Goal: Task Accomplishment & Management: Manage account settings

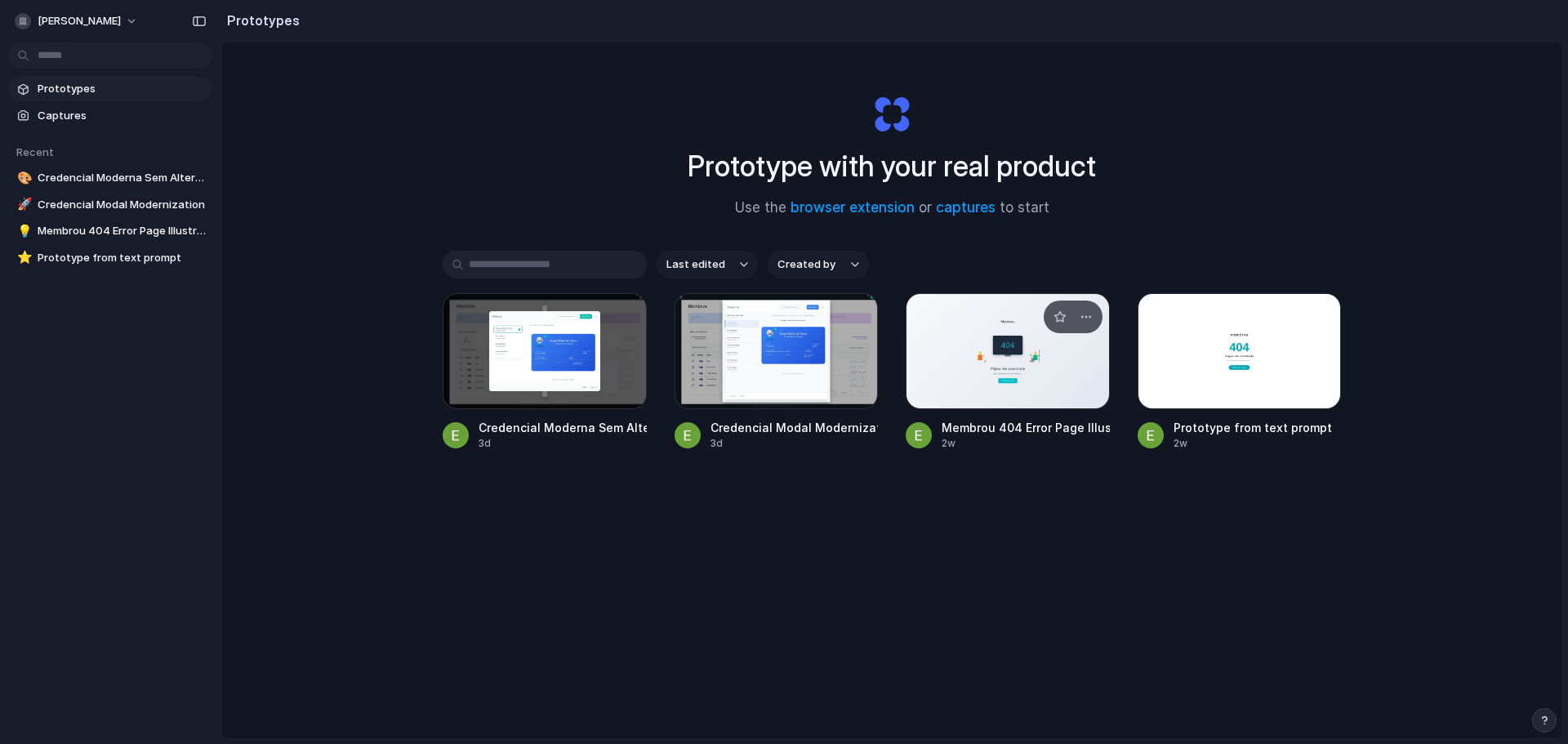
click at [1059, 385] on div at bounding box center [1007, 352] width 204 height 116
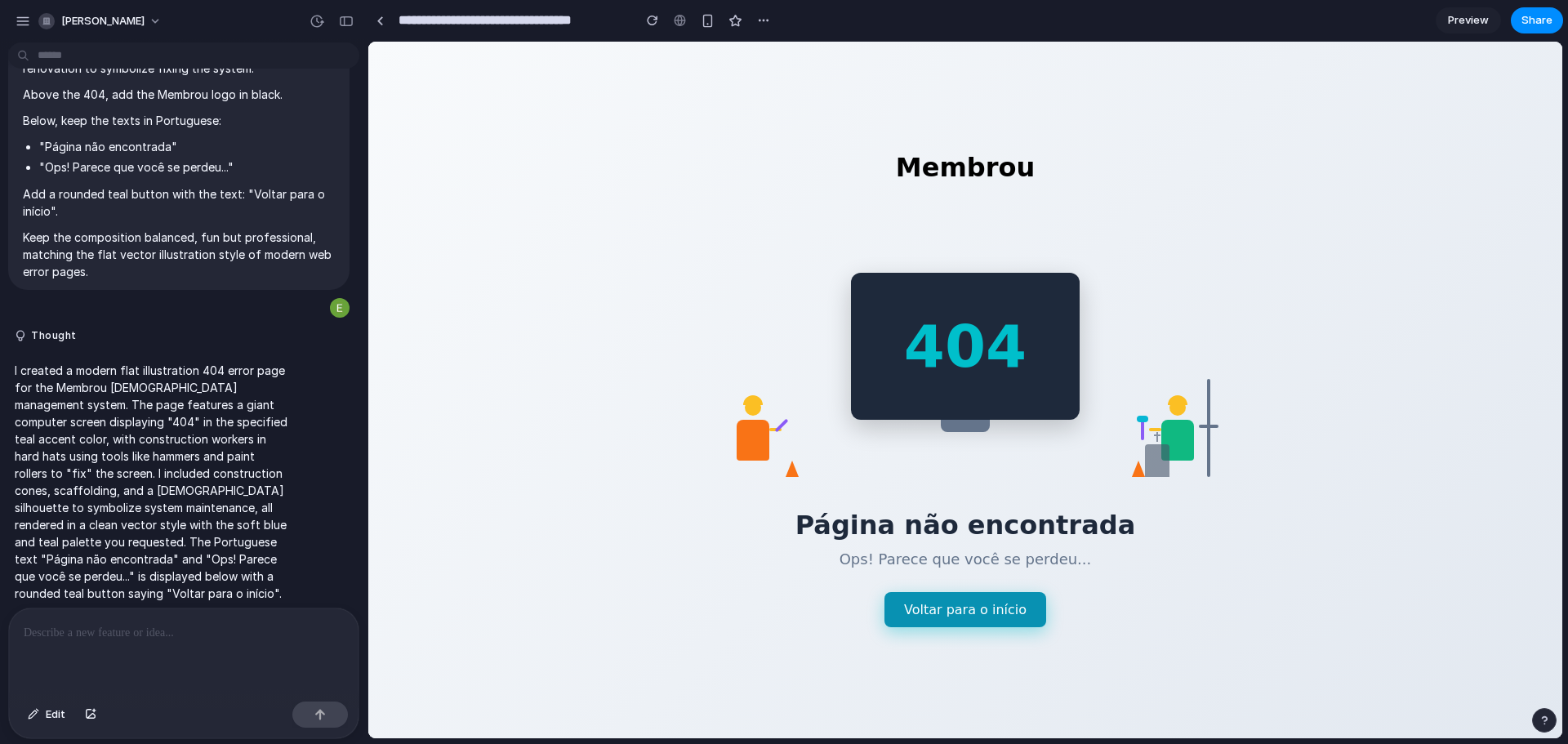
click at [967, 620] on button "Voltar para o início" at bounding box center [965, 610] width 162 height 35
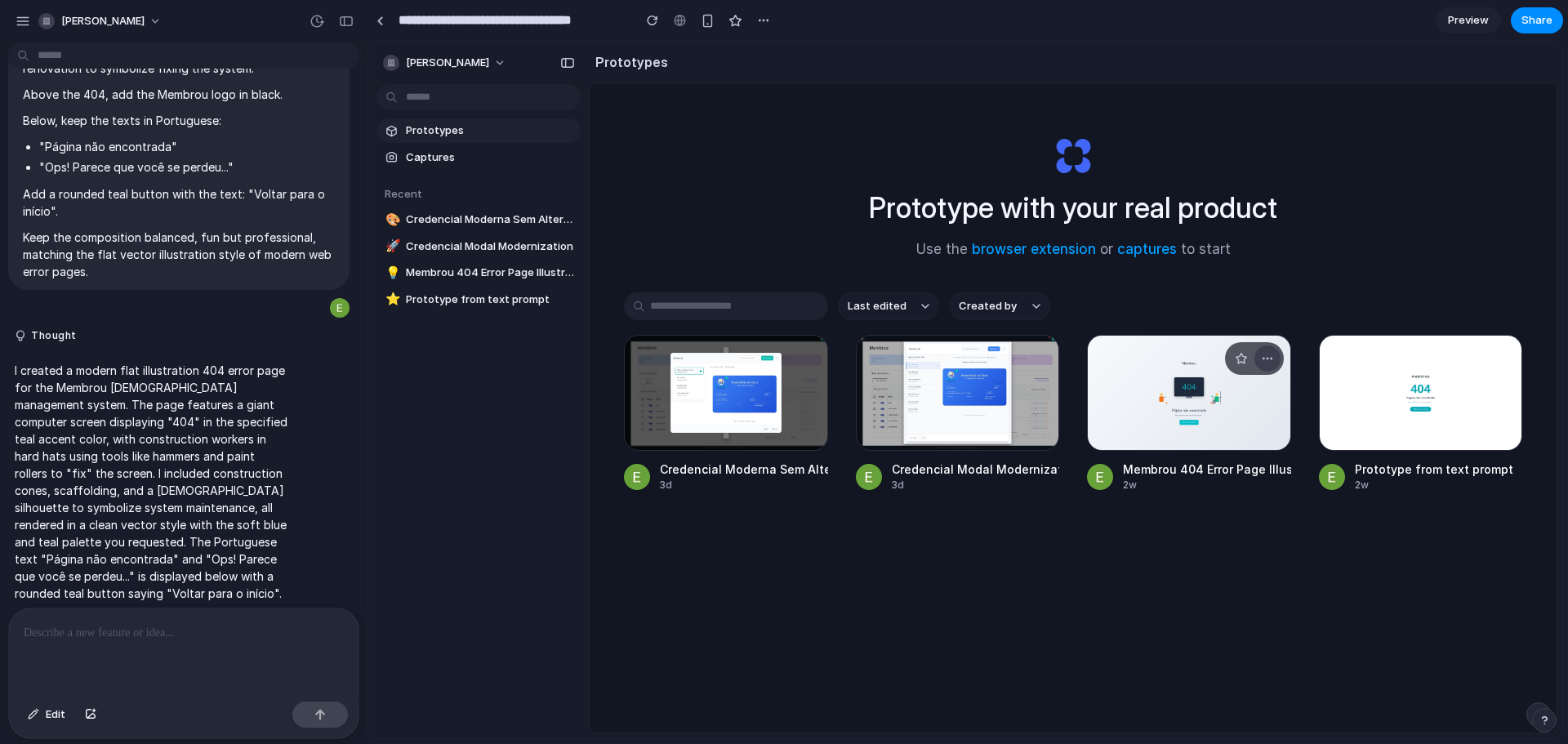
click at [1264, 356] on div "button" at bounding box center [1267, 359] width 13 height 13
click at [1220, 471] on li "Delete" at bounding box center [1217, 473] width 116 height 26
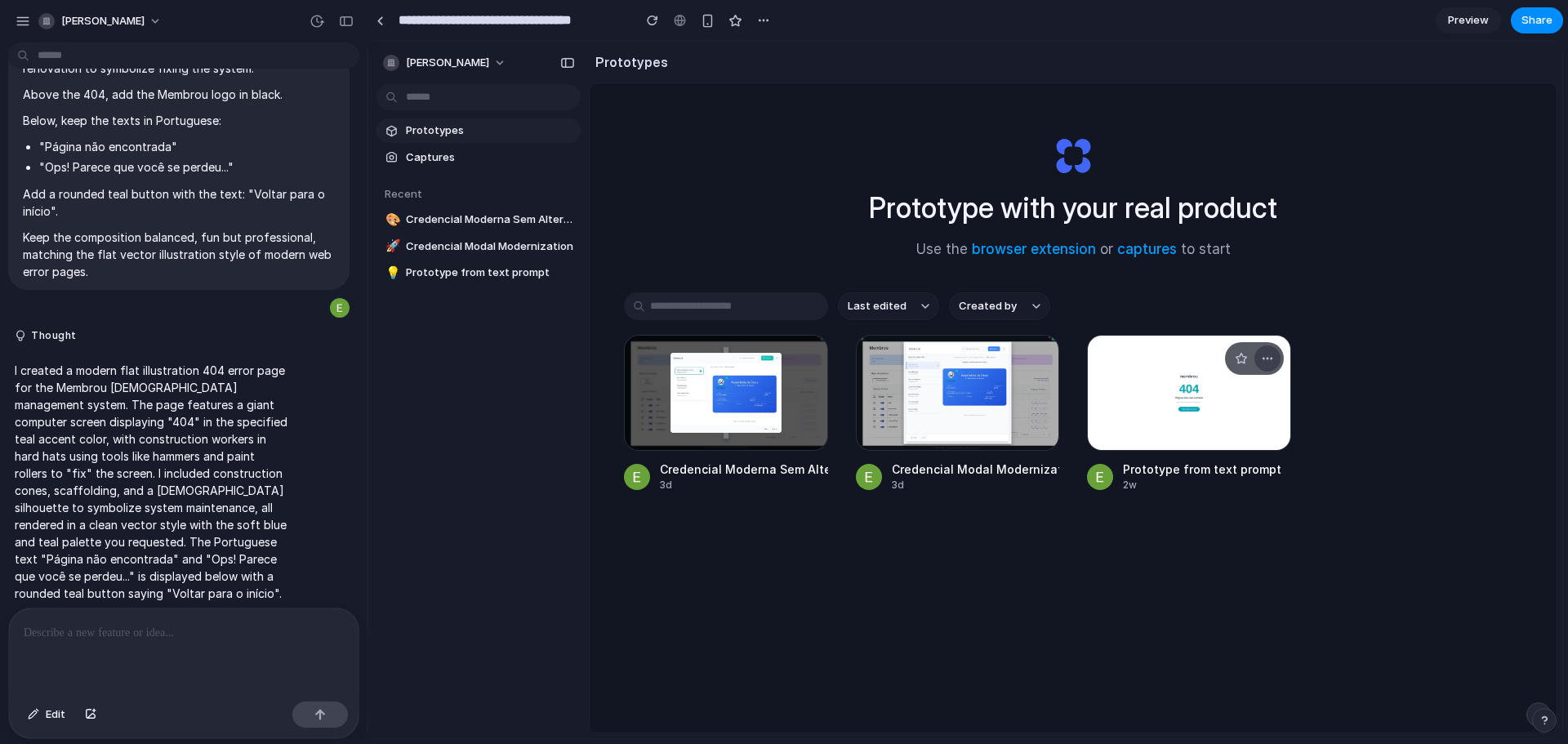
click at [1268, 361] on div "button" at bounding box center [1267, 359] width 13 height 13
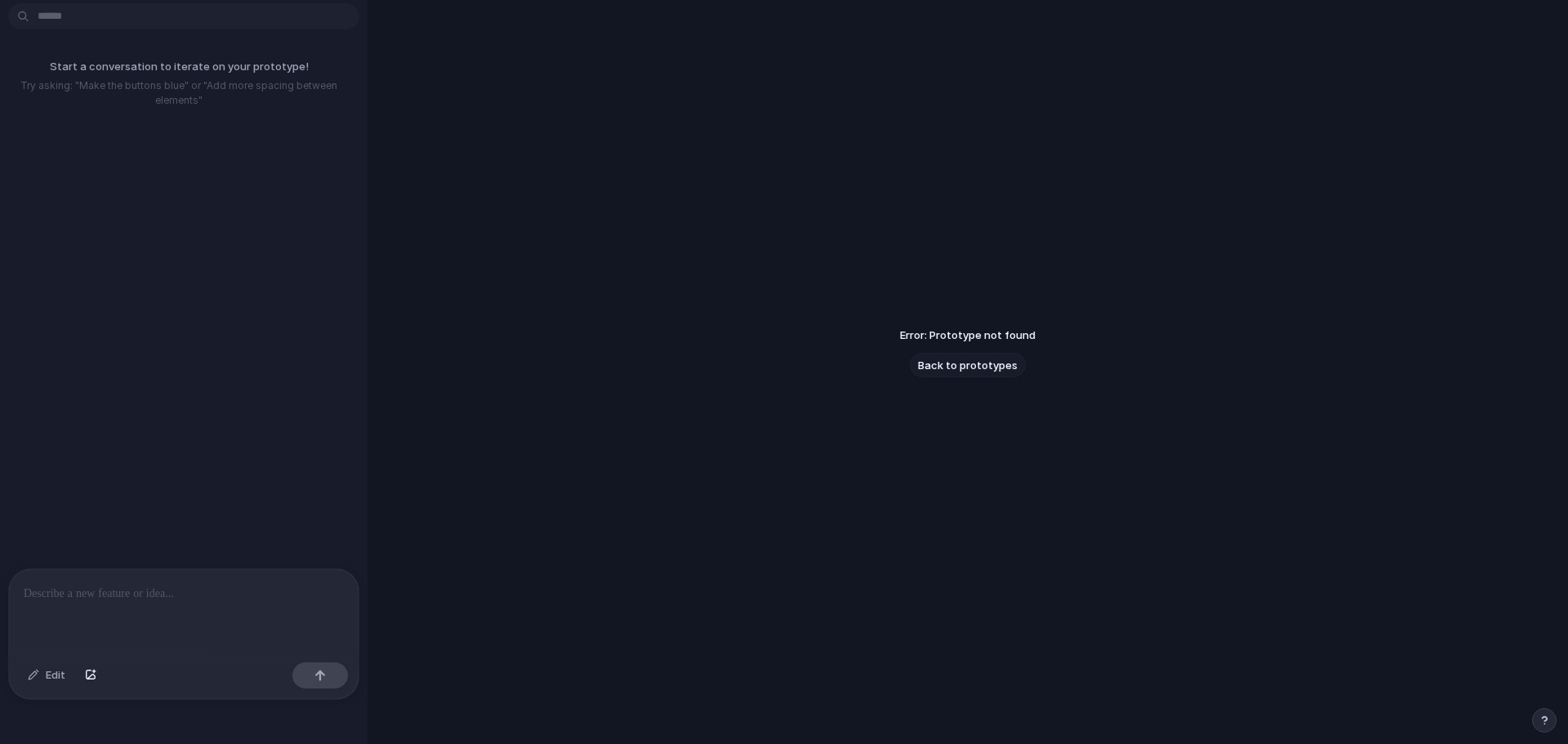
click at [992, 369] on span "Back to prototypes" at bounding box center [968, 366] width 100 height 16
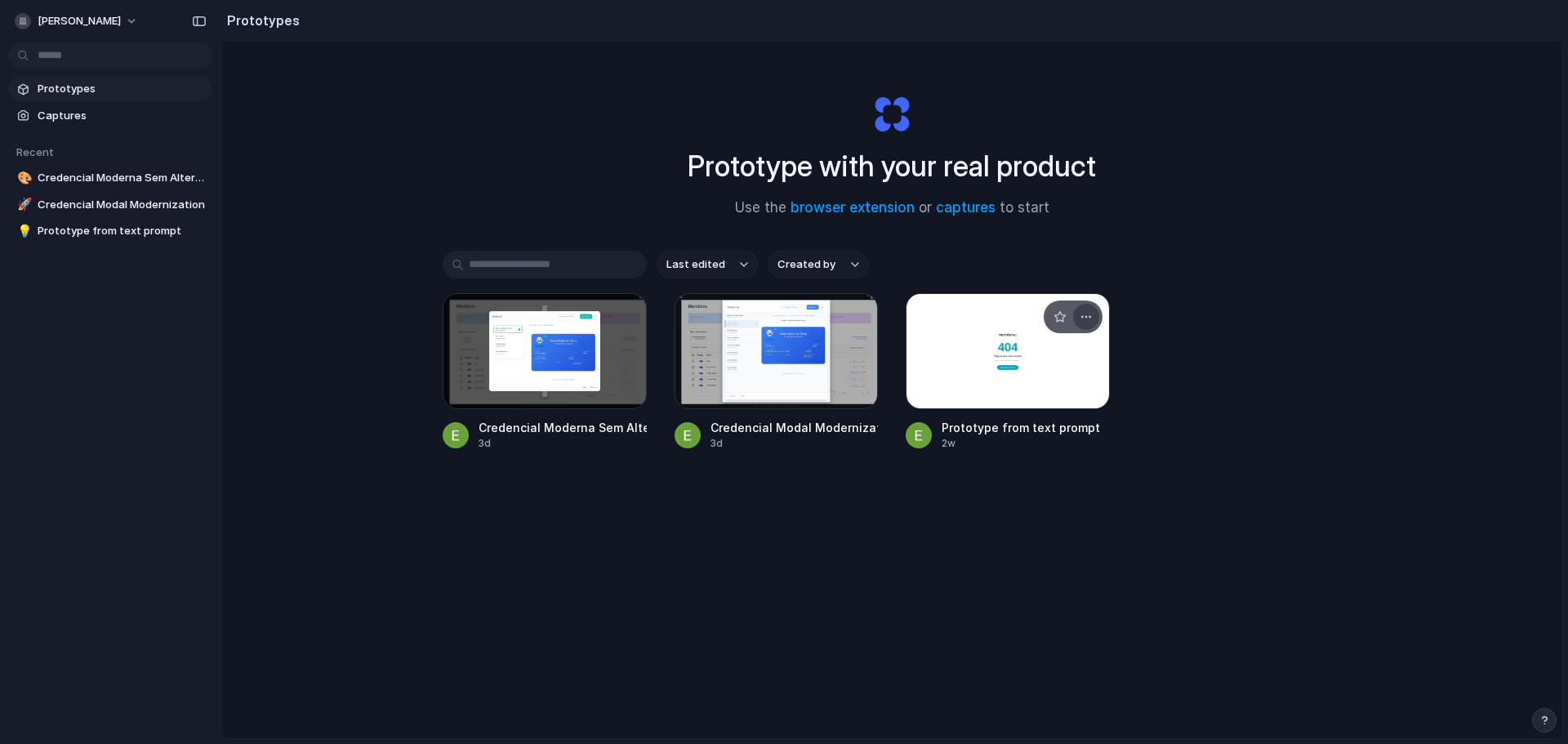
click at [1089, 308] on button "button" at bounding box center [1086, 317] width 26 height 26
click at [1053, 425] on li "Delete" at bounding box center [1035, 432] width 116 height 26
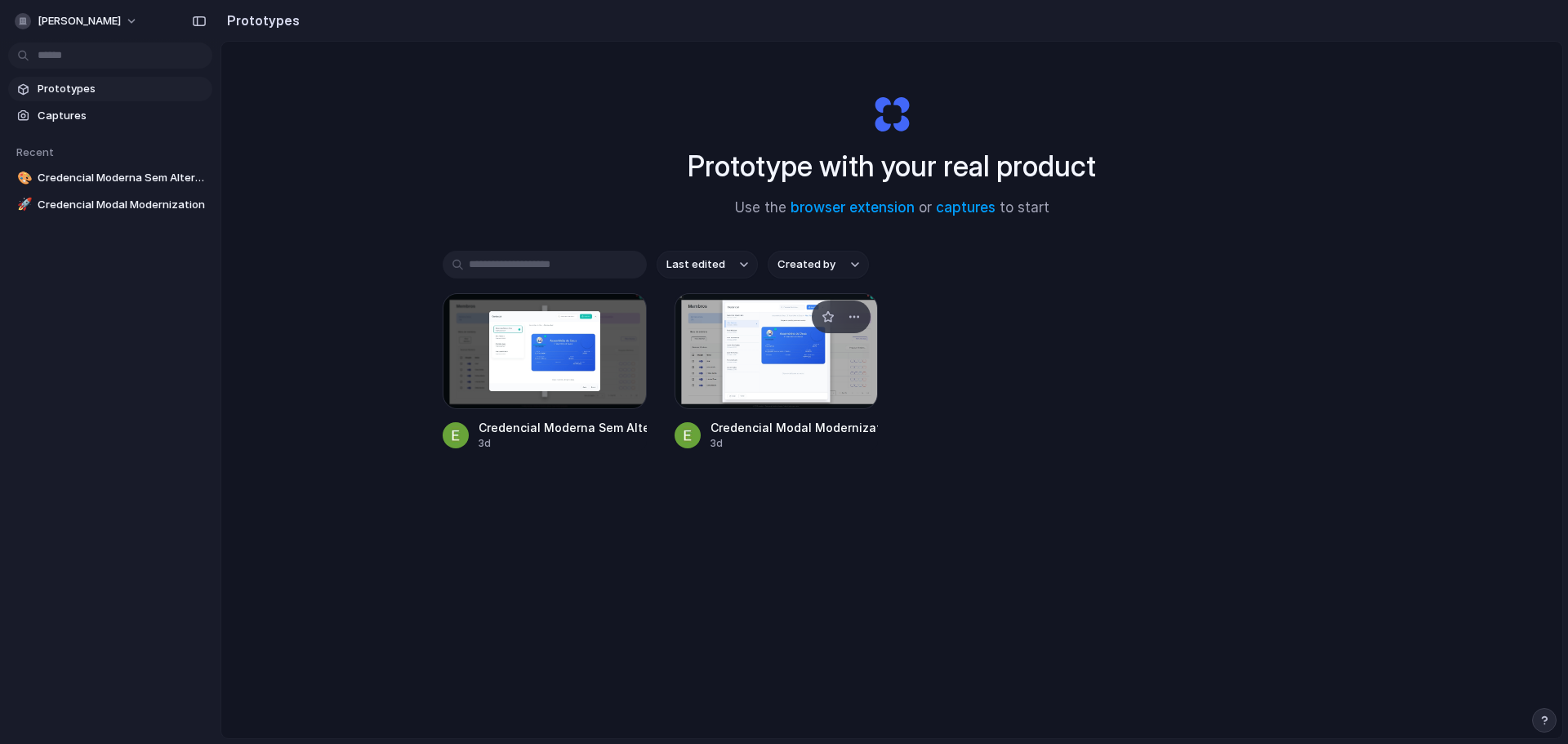
click at [814, 391] on div at bounding box center [776, 352] width 204 height 116
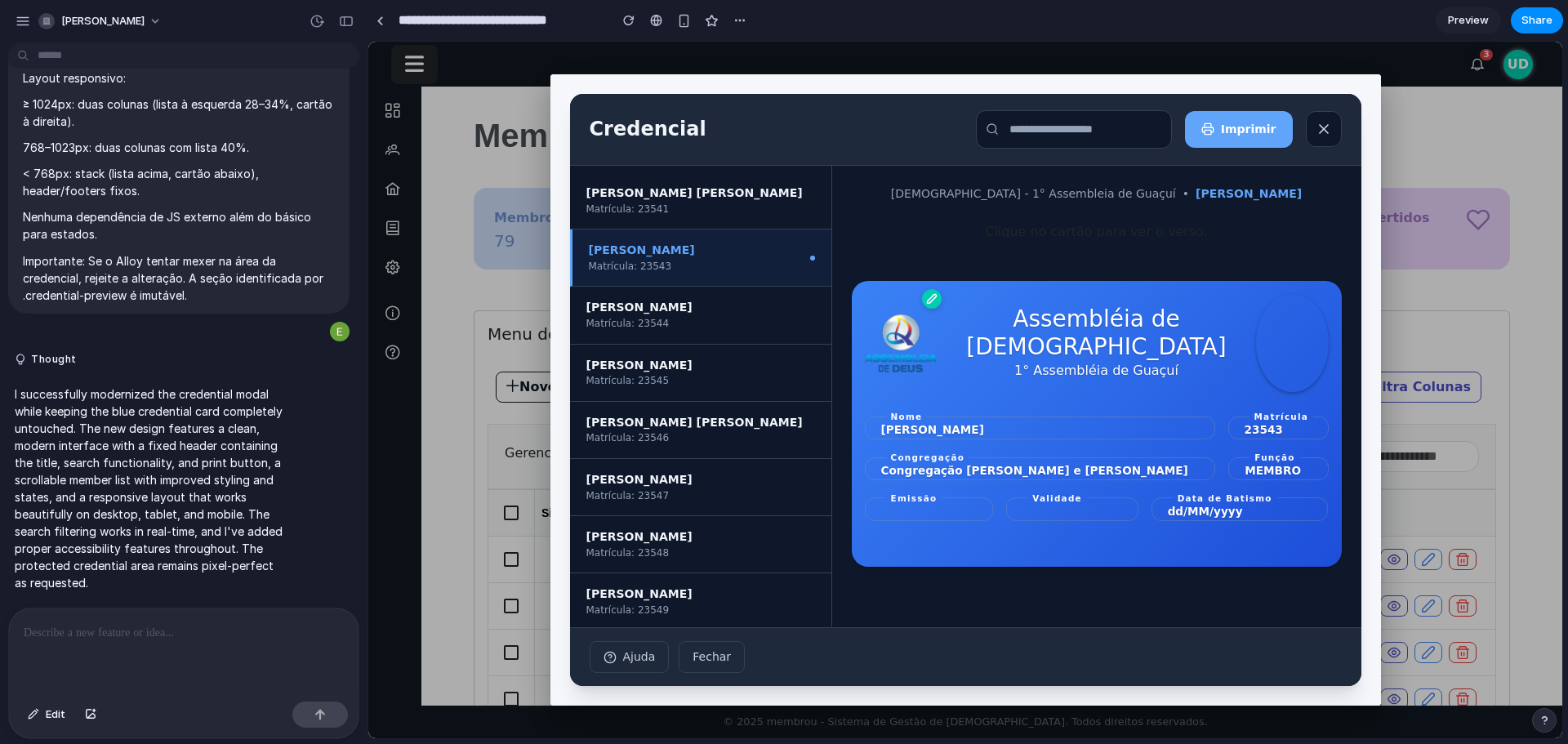
scroll to position [42, 0]
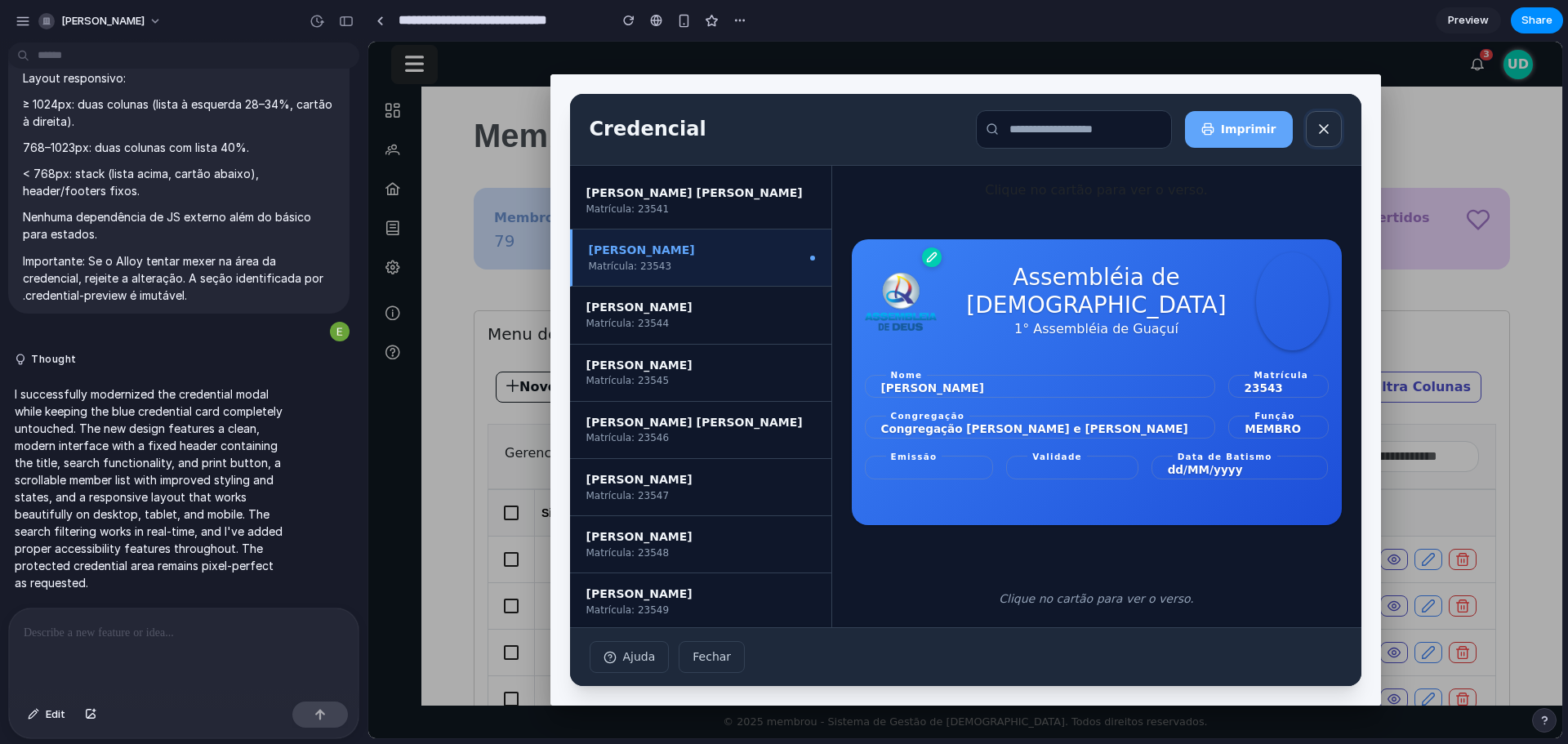
click at [1332, 127] on icon "Fechar modal" at bounding box center [1324, 129] width 16 height 16
click at [1444, 129] on div at bounding box center [965, 390] width 1194 height 697
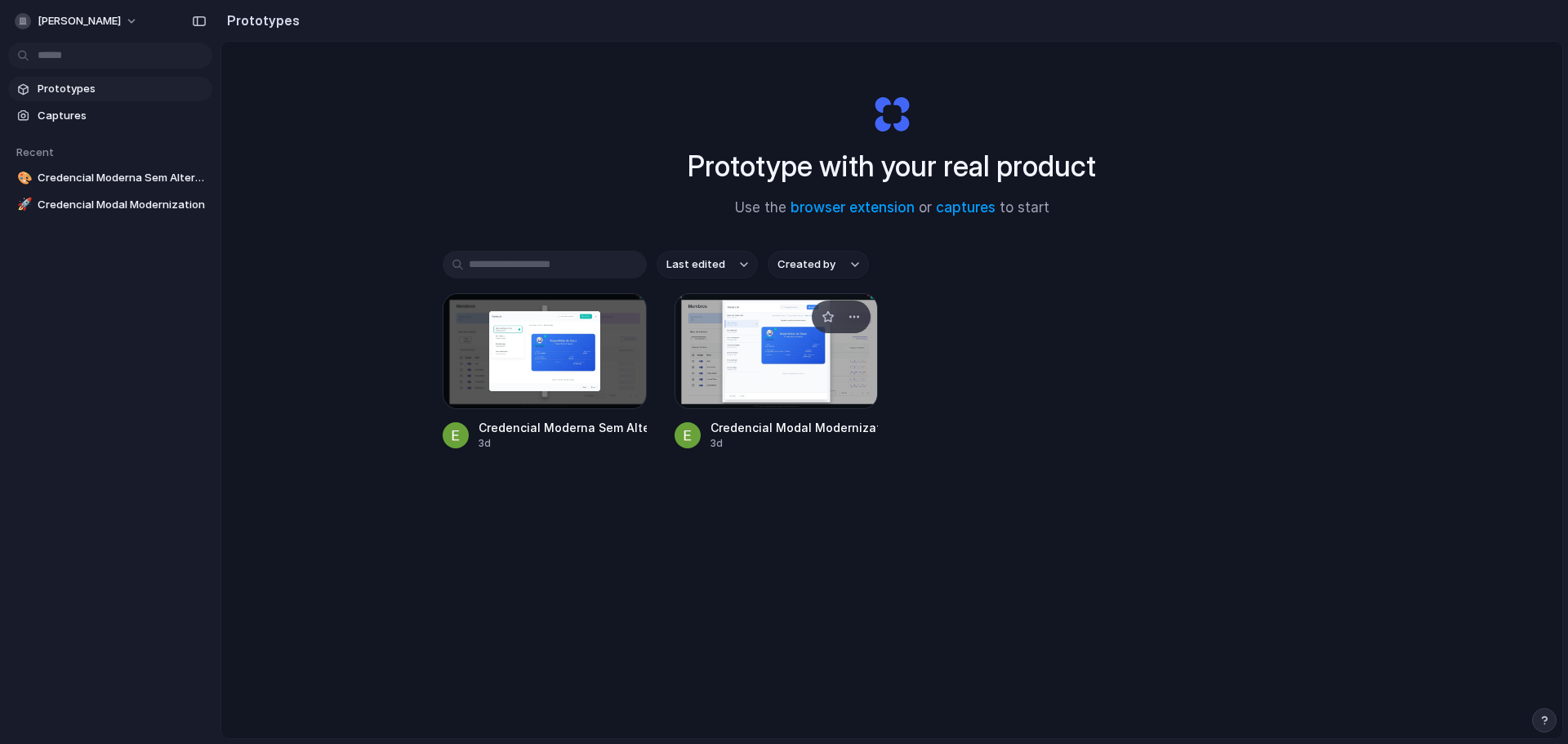
click at [863, 316] on div at bounding box center [841, 317] width 59 height 33
click at [847, 317] on div "button" at bounding box center [853, 317] width 13 height 13
click at [830, 427] on li "Delete" at bounding box center [804, 432] width 116 height 26
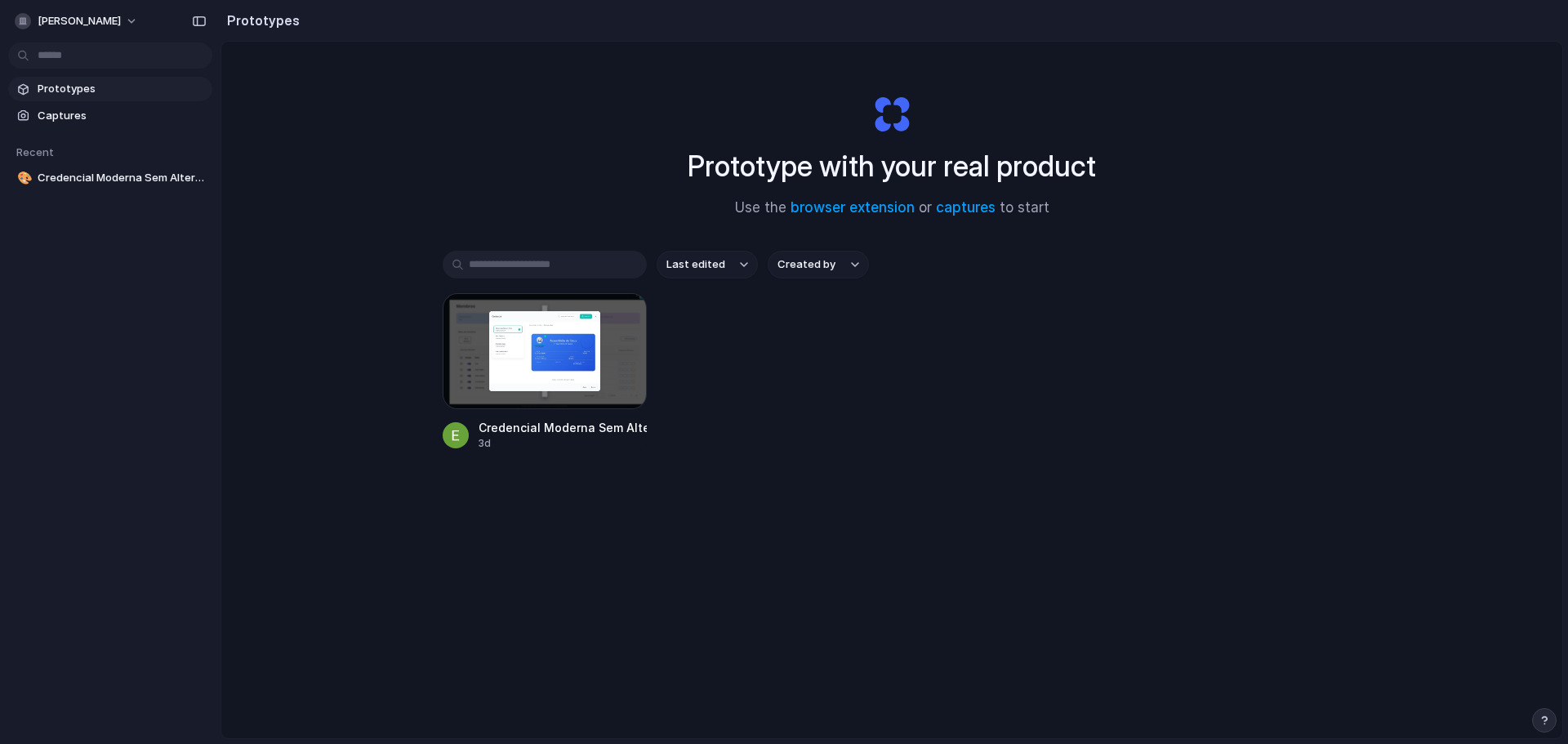
click at [859, 339] on div "Credencial Moderna Sem Alterar Card 3d" at bounding box center [891, 372] width 898 height 158
click at [107, 19] on span "[PERSON_NAME]" at bounding box center [79, 21] width 84 height 16
click at [70, 129] on span "Sign out" at bounding box center [59, 136] width 44 height 16
